Goal: Information Seeking & Learning: Learn about a topic

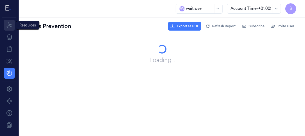
click at [10, 24] on icon at bounding box center [9, 25] width 7 height 7
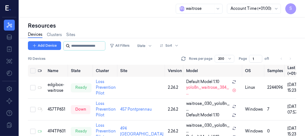
click at [77, 46] on input "string" at bounding box center [87, 46] width 33 height 9
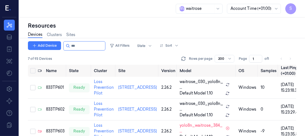
type input "***"
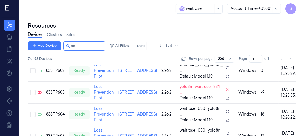
scroll to position [38, 0]
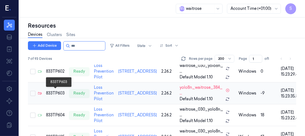
click at [58, 92] on div "833TP603" at bounding box center [55, 94] width 19 height 6
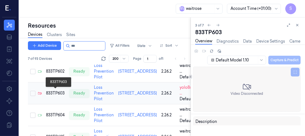
scroll to position [30, 0]
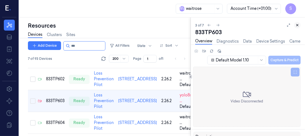
click at [297, 25] on icon at bounding box center [297, 25] width 2 height 2
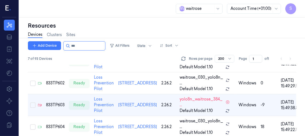
scroll to position [30, 0]
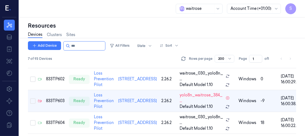
click at [260, 33] on div "Devices Clusters Sites" at bounding box center [162, 36] width 268 height 12
click at [59, 98] on div "833TP603" at bounding box center [55, 101] width 19 height 6
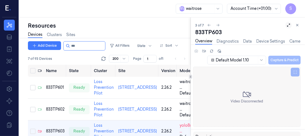
click at [287, 25] on icon at bounding box center [288, 25] width 3 height 3
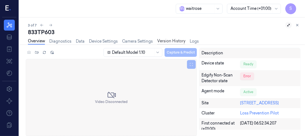
click at [175, 40] on link "Version History" at bounding box center [171, 41] width 28 height 6
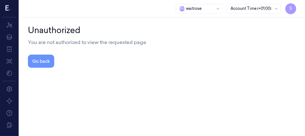
click at [43, 60] on button "Go back" at bounding box center [41, 61] width 26 height 13
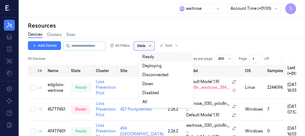
click at [152, 46] on icon at bounding box center [150, 46] width 4 height 4
click at [81, 47] on input "string" at bounding box center [87, 46] width 33 height 9
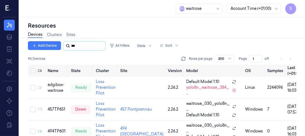
type input "***"
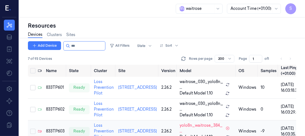
click at [56, 127] on td "833TP603" at bounding box center [55, 132] width 23 height 22
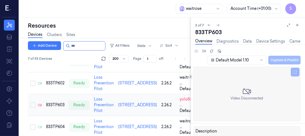
scroll to position [30, 0]
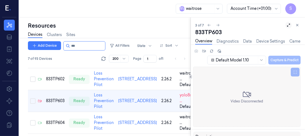
click at [290, 24] on icon at bounding box center [288, 25] width 3 height 3
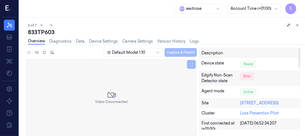
drag, startPoint x: 299, startPoint y: 54, endPoint x: 300, endPoint y: 34, distance: 19.7
click at [300, 48] on div at bounding box center [299, 58] width 2 height 20
click at [99, 40] on link "Device Settings" at bounding box center [103, 41] width 29 height 6
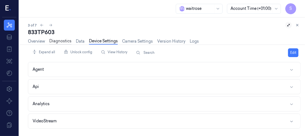
click at [54, 39] on link "Diagnostics" at bounding box center [60, 41] width 22 height 6
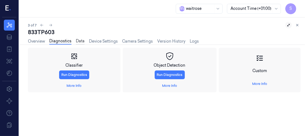
click at [80, 41] on link "Data" at bounding box center [80, 41] width 9 height 6
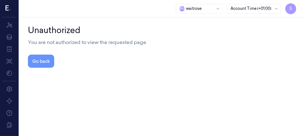
click at [37, 57] on button "Go back" at bounding box center [41, 61] width 26 height 13
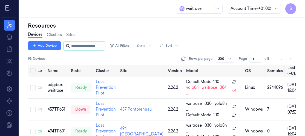
click at [82, 46] on input "string" at bounding box center [87, 46] width 33 height 9
type input "***"
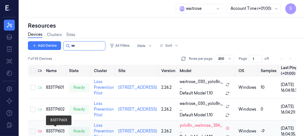
click at [56, 129] on div "833TP603" at bounding box center [55, 132] width 19 height 6
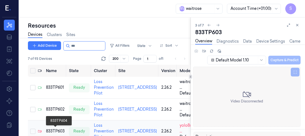
scroll to position [30, 0]
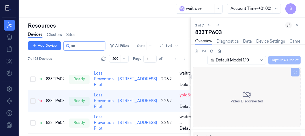
click at [287, 23] on icon at bounding box center [288, 25] width 4 height 4
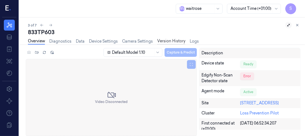
click at [177, 40] on link "Version History" at bounding box center [171, 41] width 28 height 6
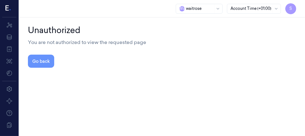
click at [38, 59] on button "Go back" at bounding box center [41, 61] width 26 height 13
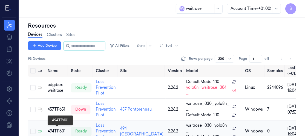
click at [57, 129] on div "494TP601" at bounding box center [57, 132] width 19 height 6
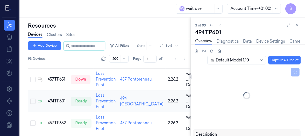
scroll to position [30, 0]
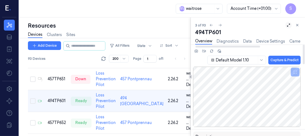
click at [289, 24] on icon at bounding box center [288, 25] width 4 height 4
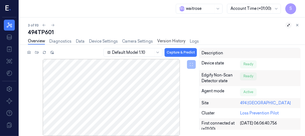
click at [176, 39] on link "Version History" at bounding box center [171, 41] width 28 height 6
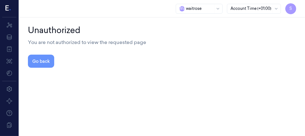
click at [36, 60] on button "Go back" at bounding box center [41, 61] width 26 height 13
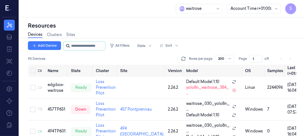
click at [89, 45] on input "string" at bounding box center [87, 46] width 33 height 9
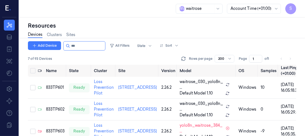
type input "***"
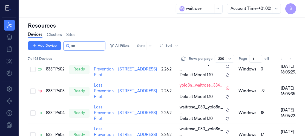
scroll to position [41, 0]
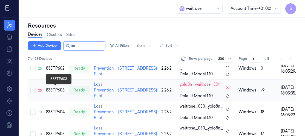
click at [54, 90] on div "833TP603" at bounding box center [55, 91] width 19 height 6
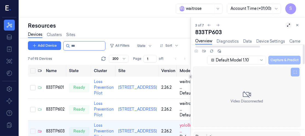
click at [288, 26] on icon at bounding box center [288, 25] width 4 height 4
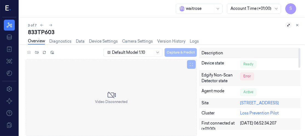
drag, startPoint x: 300, startPoint y: 52, endPoint x: 304, endPoint y: 48, distance: 5.4
click at [300, 48] on div at bounding box center [299, 58] width 2 height 20
click at [42, 26] on icon at bounding box center [42, 25] width 4 height 4
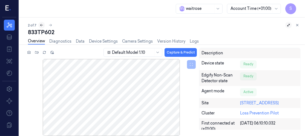
click at [41, 24] on icon at bounding box center [42, 25] width 4 height 4
click at [50, 25] on icon at bounding box center [50, 25] width 4 height 4
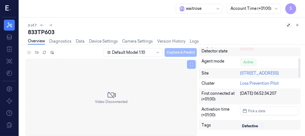
drag, startPoint x: 299, startPoint y: 54, endPoint x: 300, endPoint y: 59, distance: 5.9
click at [300, 59] on div at bounding box center [299, 68] width 2 height 20
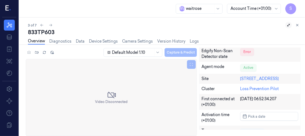
click at [299, 14] on div "W a waitrose Account Time (+01:00) S" at bounding box center [162, 9] width 286 height 18
